Goal: Information Seeking & Learning: Learn about a topic

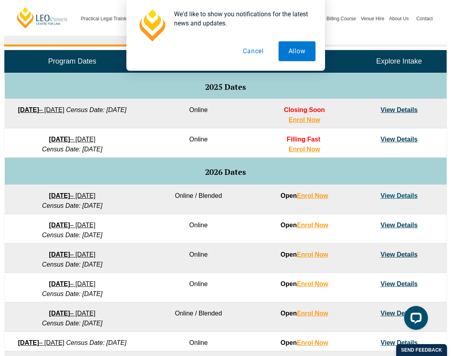
scroll to position [398, 0]
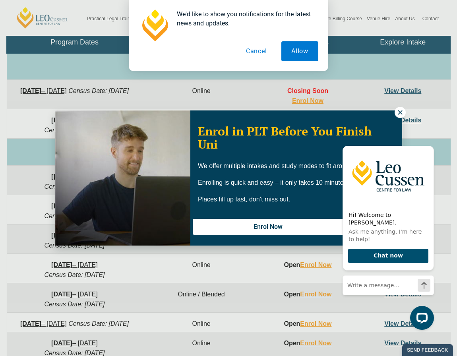
click at [400, 113] on icon at bounding box center [400, 112] width 4 height 4
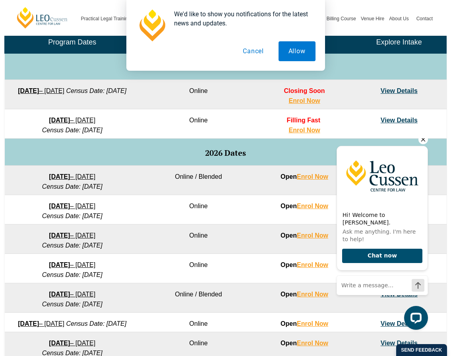
click at [420, 144] on icon "Hide greeting" at bounding box center [424, 140] width 10 height 10
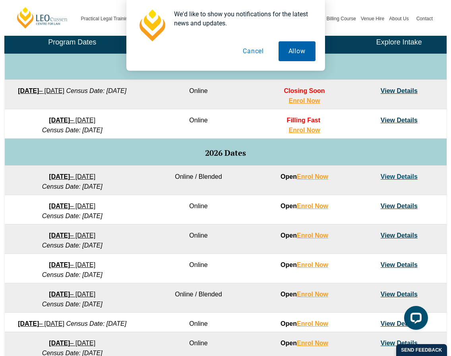
click at [284, 58] on button "Allow" at bounding box center [297, 51] width 37 height 20
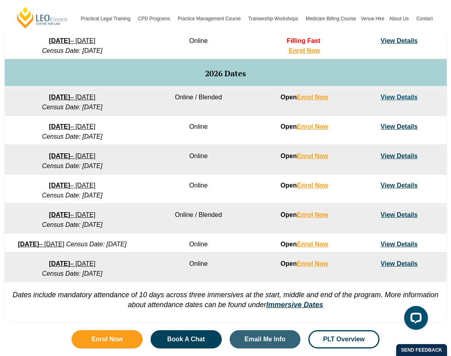
scroll to position [517, 0]
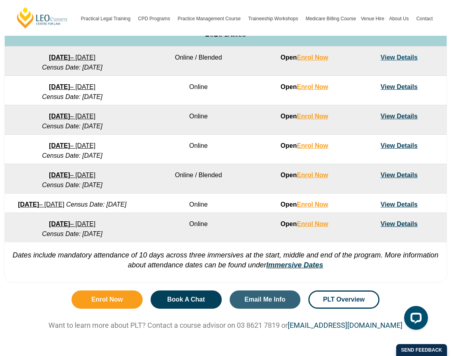
click at [410, 114] on link "View Details" at bounding box center [399, 116] width 37 height 7
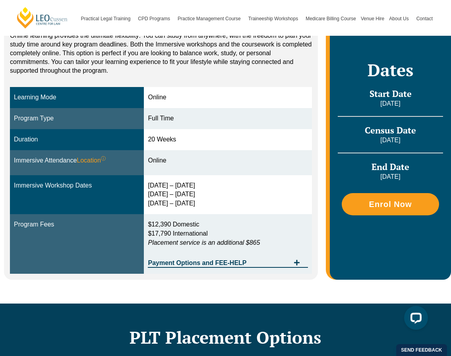
scroll to position [239, 0]
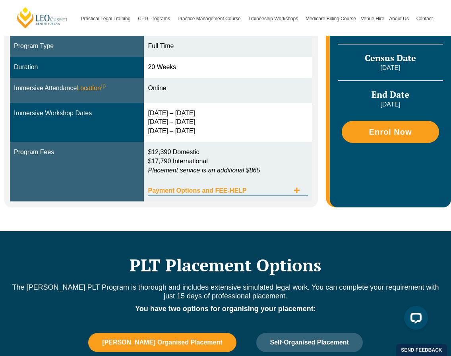
click at [302, 188] on span "Tabs. Open items with Enter or Space, close with Escape and navigate using the …" at bounding box center [297, 191] width 14 height 8
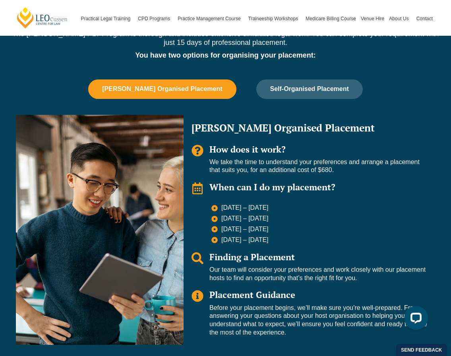
scroll to position [675, 0]
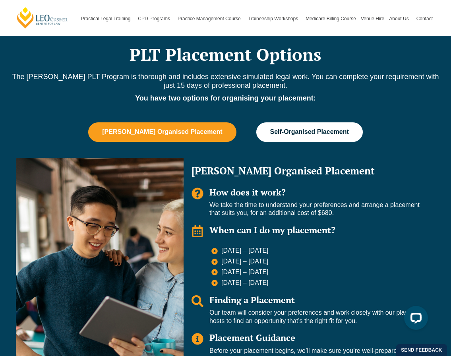
click at [333, 127] on button "Self-Organised Placement" at bounding box center [309, 131] width 107 height 19
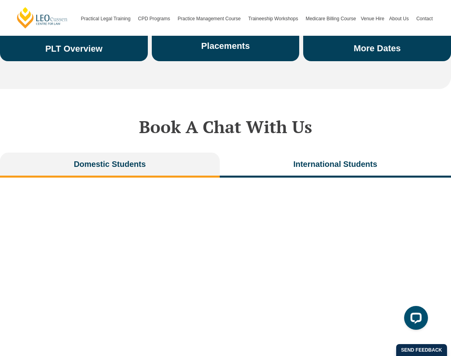
scroll to position [1749, 0]
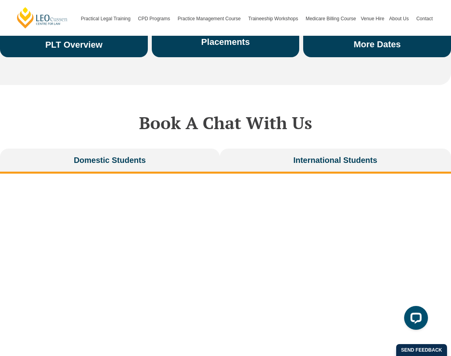
click at [241, 157] on button "International Students" at bounding box center [335, 161] width 231 height 25
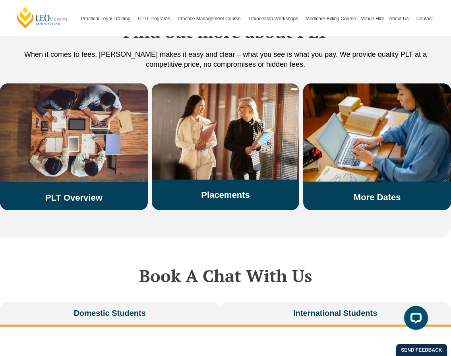
scroll to position [1590, 0]
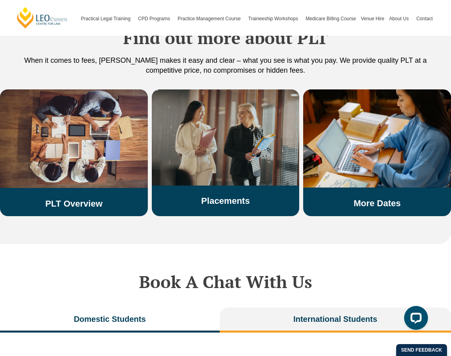
click at [243, 201] on link "Placements" at bounding box center [225, 201] width 49 height 10
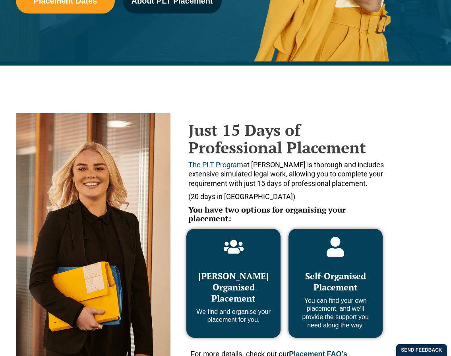
scroll to position [358, 0]
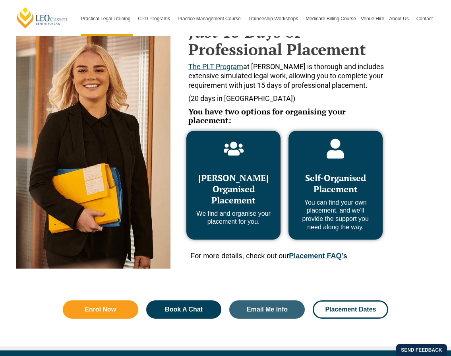
click at [236, 142] on icon at bounding box center [234, 149] width 20 height 14
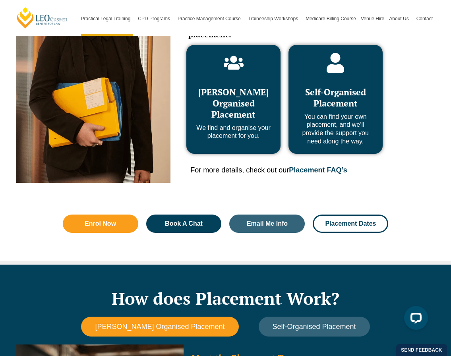
scroll to position [557, 0]
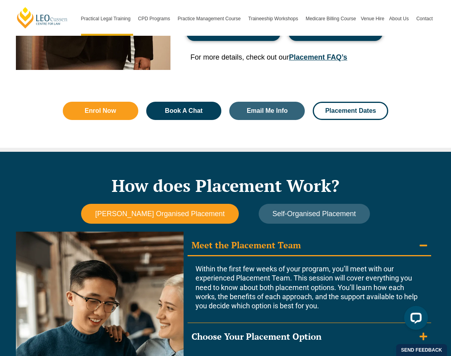
click at [332, 53] on link "Placement FAQ’s" at bounding box center [318, 57] width 58 height 8
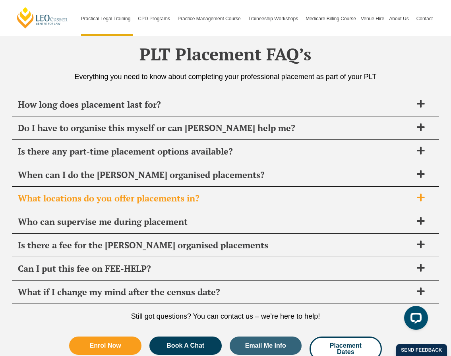
scroll to position [2817, 0]
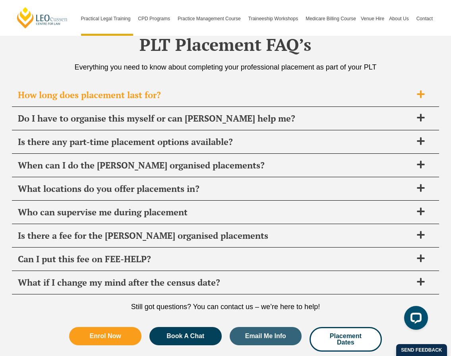
click at [114, 89] on span "How long does placement last for?" at bounding box center [215, 94] width 395 height 11
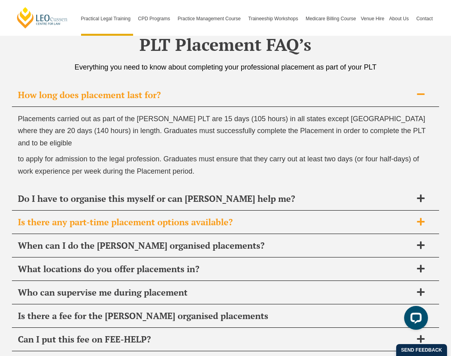
click at [212, 211] on div "Is there any part-time placement options available?" at bounding box center [225, 222] width 427 height 23
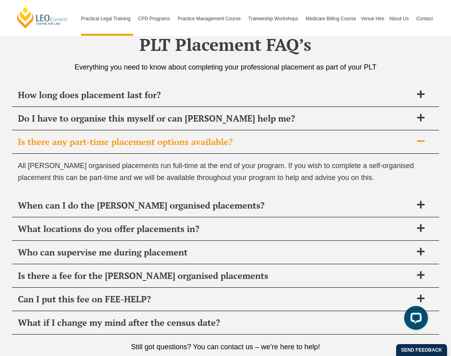
click at [212, 208] on div "When can I do the [PERSON_NAME] organised placements?" at bounding box center [225, 205] width 427 height 23
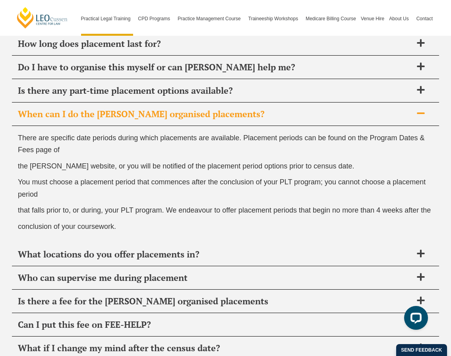
scroll to position [2976, 0]
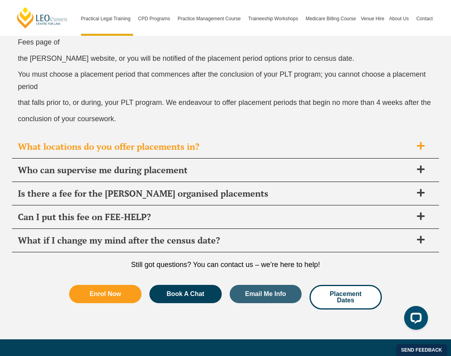
drag, startPoint x: 208, startPoint y: 211, endPoint x: 75, endPoint y: 135, distance: 153.5
click at [75, 141] on span "What locations do you offer placements in?" at bounding box center [215, 146] width 395 height 11
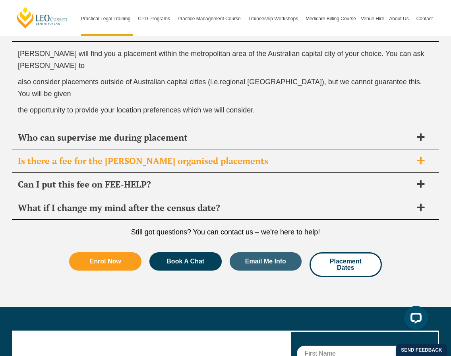
click at [86, 155] on span "Is there a fee for the [PERSON_NAME] organised placements" at bounding box center [215, 160] width 395 height 11
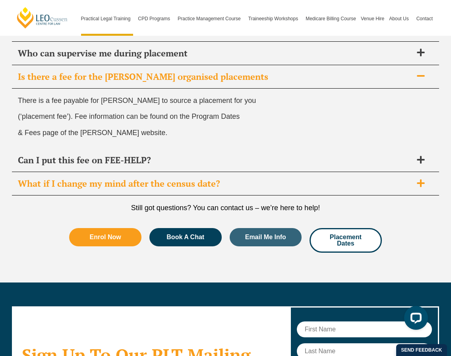
click at [101, 178] on span "What if I change my mind after the census date?" at bounding box center [215, 183] width 395 height 11
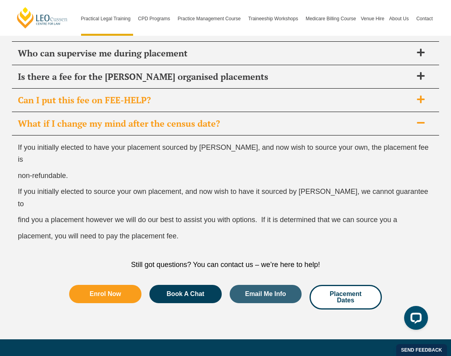
click at [99, 95] on span "Can I put this fee on FEE-HELP?" at bounding box center [215, 100] width 395 height 11
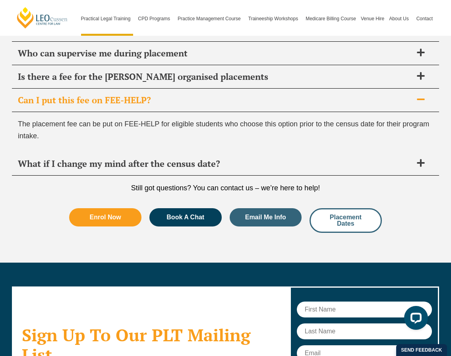
click at [352, 221] on link "Placement Dates" at bounding box center [346, 220] width 72 height 25
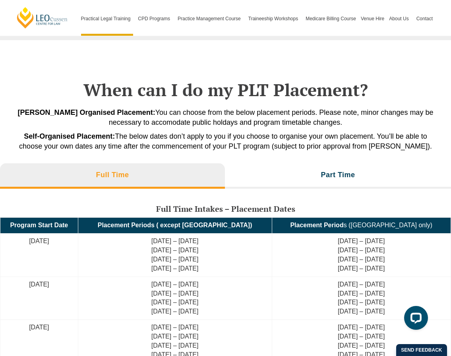
scroll to position [1686, 0]
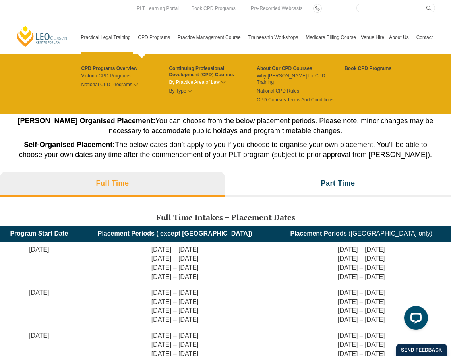
click at [220, 82] on link "By Practice Area of Law" at bounding box center [213, 82] width 88 height 6
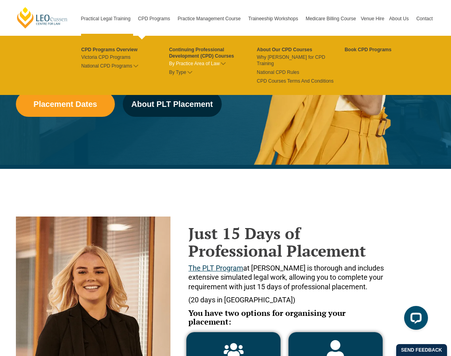
scroll to position [159, 0]
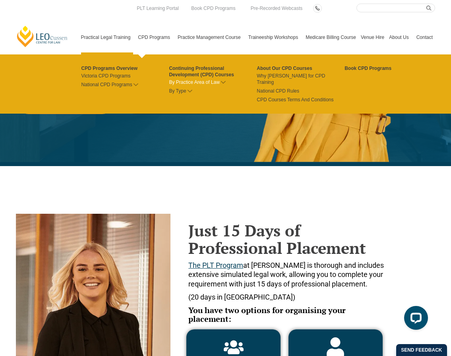
click at [224, 79] on link "By Practice Area of Law" at bounding box center [213, 82] width 88 height 6
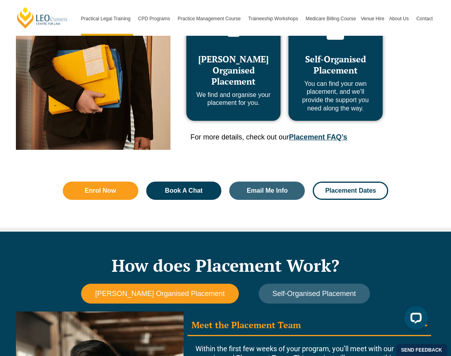
scroll to position [477, 0]
